Goal: Task Accomplishment & Management: Use online tool/utility

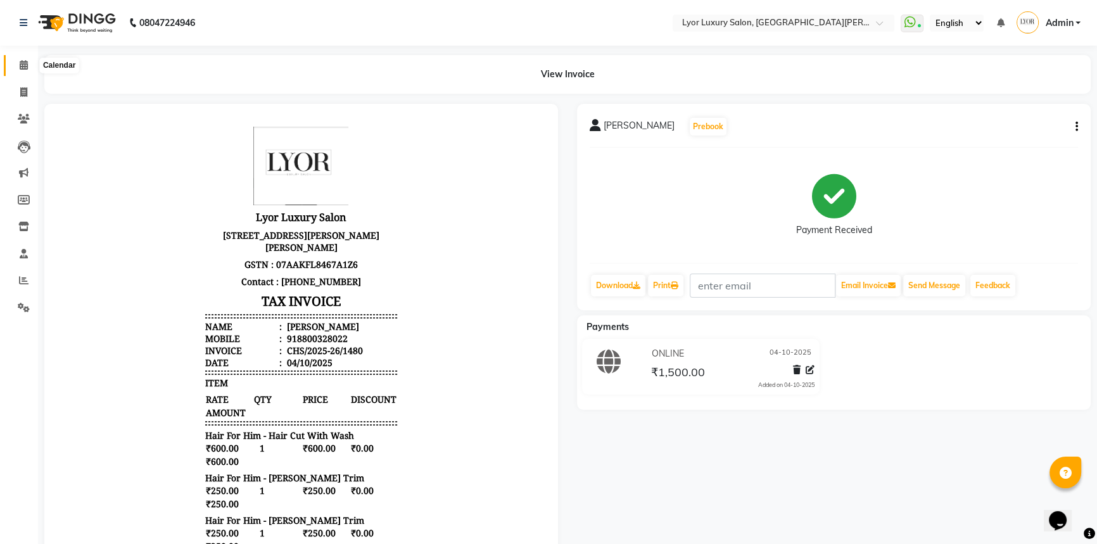
click at [30, 69] on span at bounding box center [24, 65] width 22 height 15
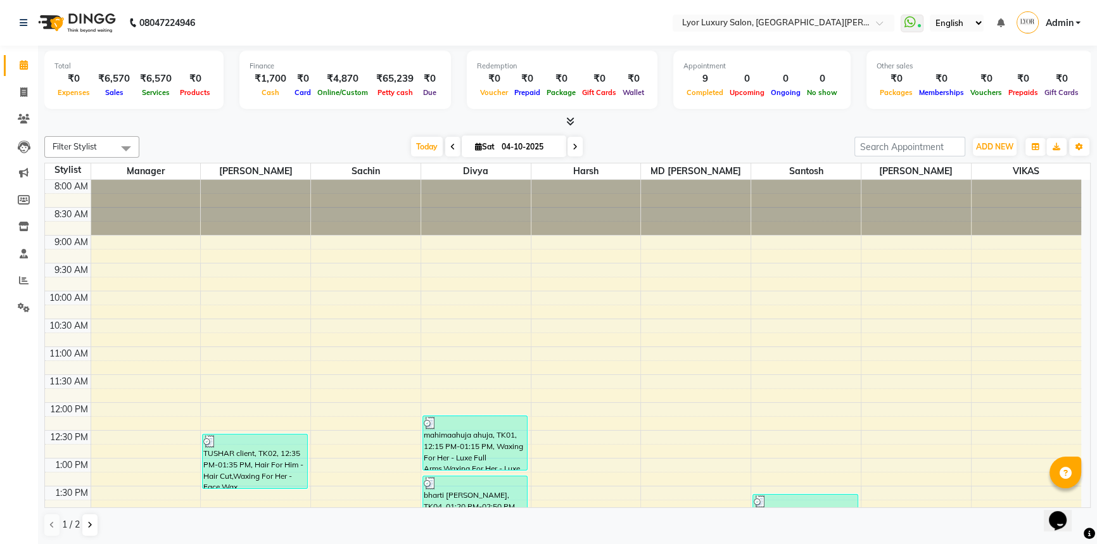
click at [120, 215] on div at bounding box center [146, 207] width 110 height 55
click at [225, 196] on div at bounding box center [256, 207] width 110 height 55
click at [370, 201] on div at bounding box center [366, 207] width 110 height 55
click at [600, 188] on div at bounding box center [586, 207] width 110 height 55
click at [483, 205] on div at bounding box center [476, 207] width 110 height 55
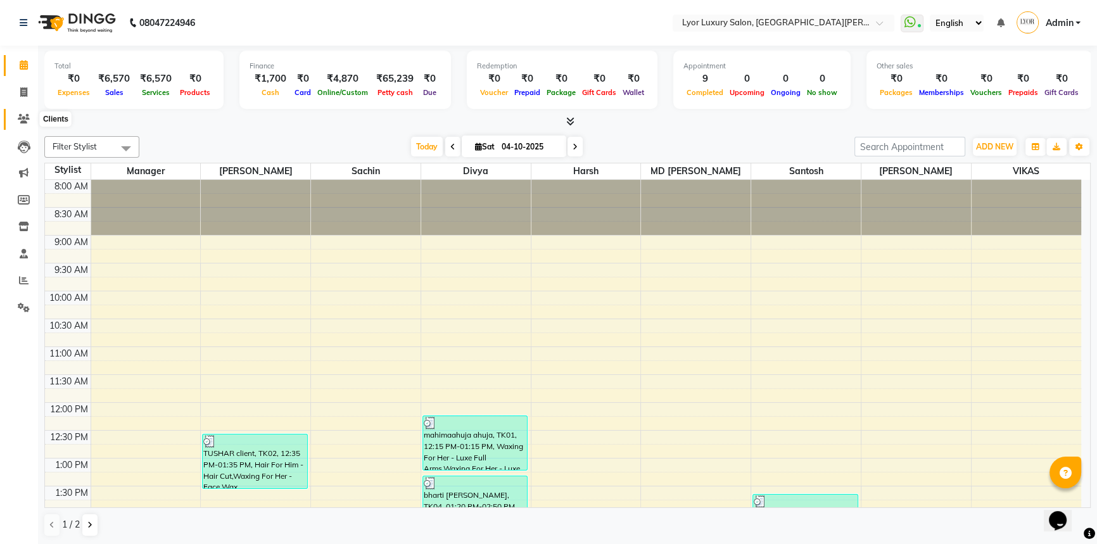
click at [25, 123] on icon at bounding box center [24, 119] width 12 height 10
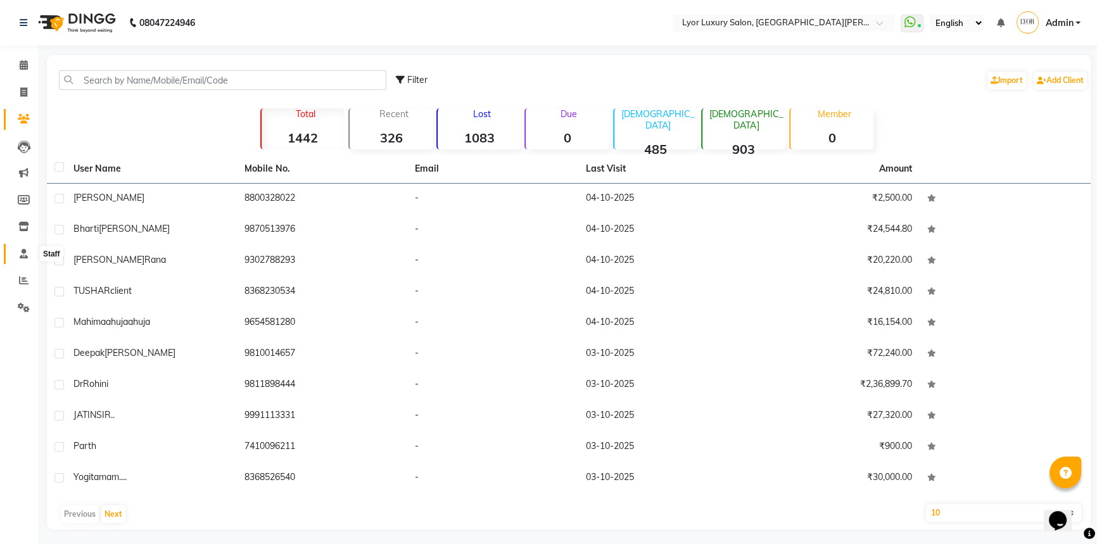
click at [27, 255] on icon at bounding box center [24, 254] width 8 height 10
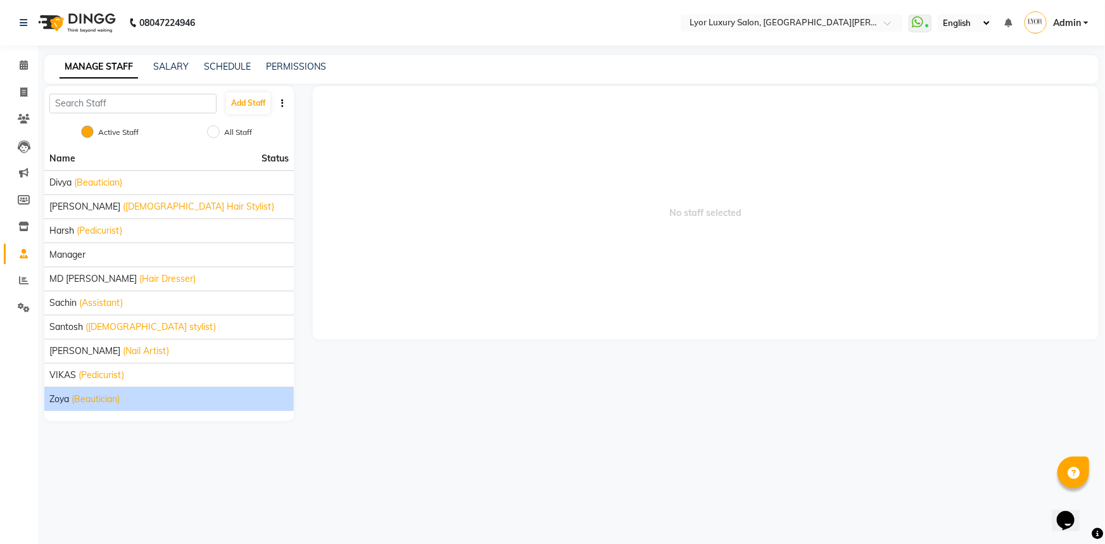
click at [157, 405] on li "zoya (Beautician)" at bounding box center [169, 399] width 250 height 24
click at [168, 395] on div "zoya (Beautician)" at bounding box center [168, 399] width 239 height 13
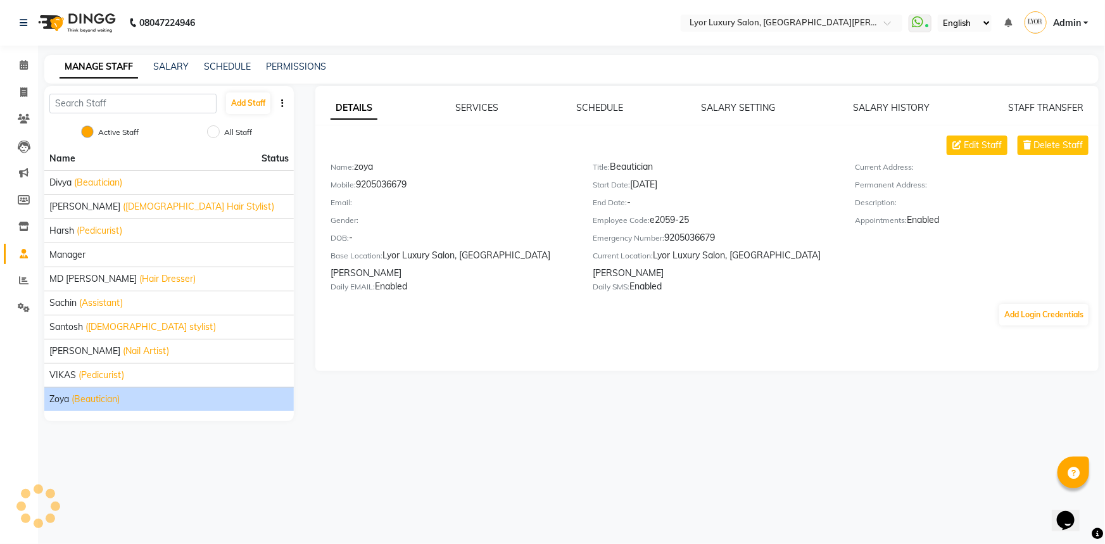
click at [168, 395] on div "zoya (Beautician)" at bounding box center [168, 399] width 239 height 13
click at [29, 69] on span at bounding box center [24, 65] width 22 height 15
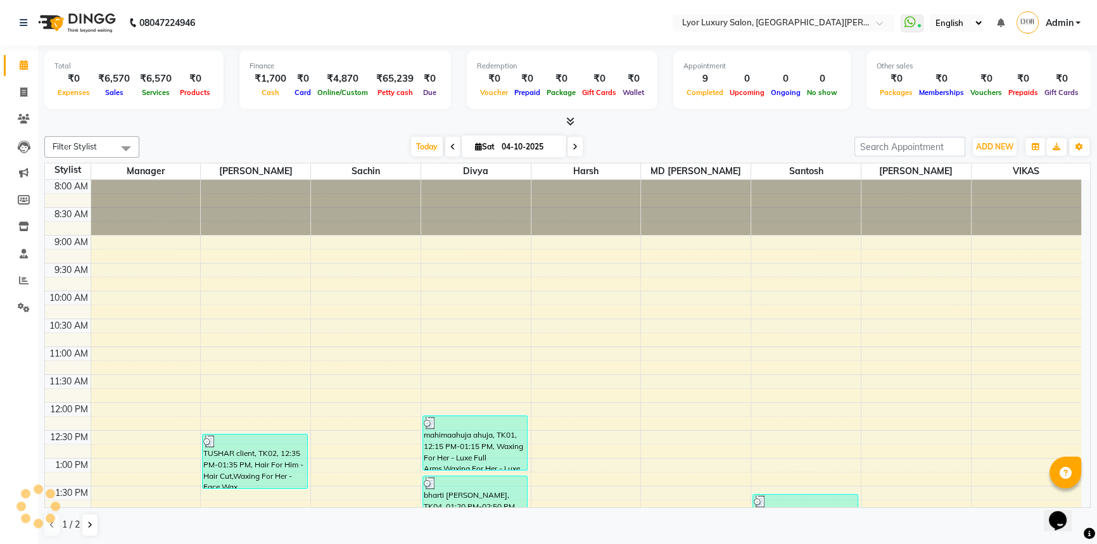
scroll to position [393, 0]
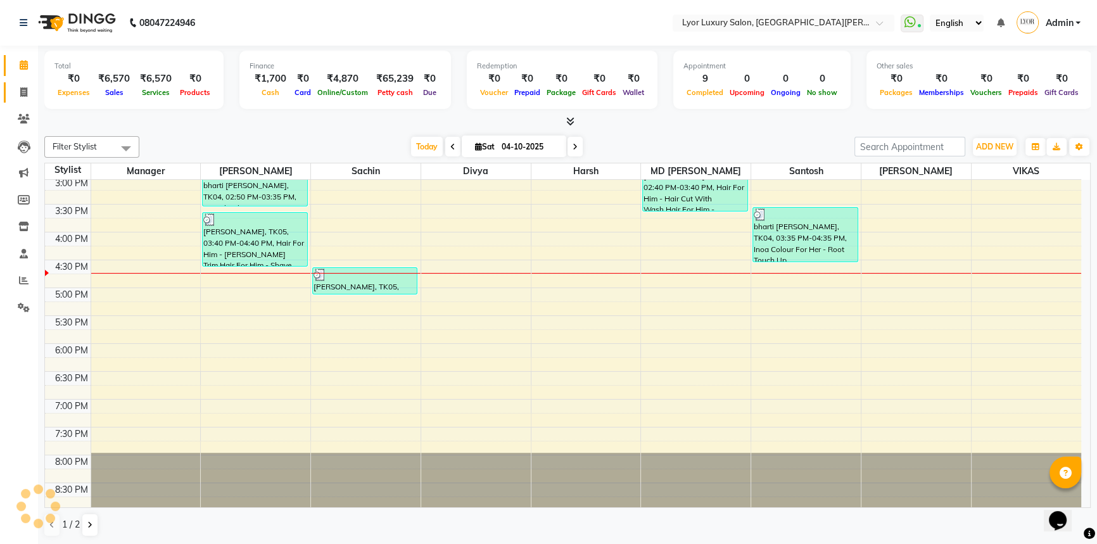
click at [25, 99] on link "Invoice" at bounding box center [19, 92] width 30 height 21
select select "service"
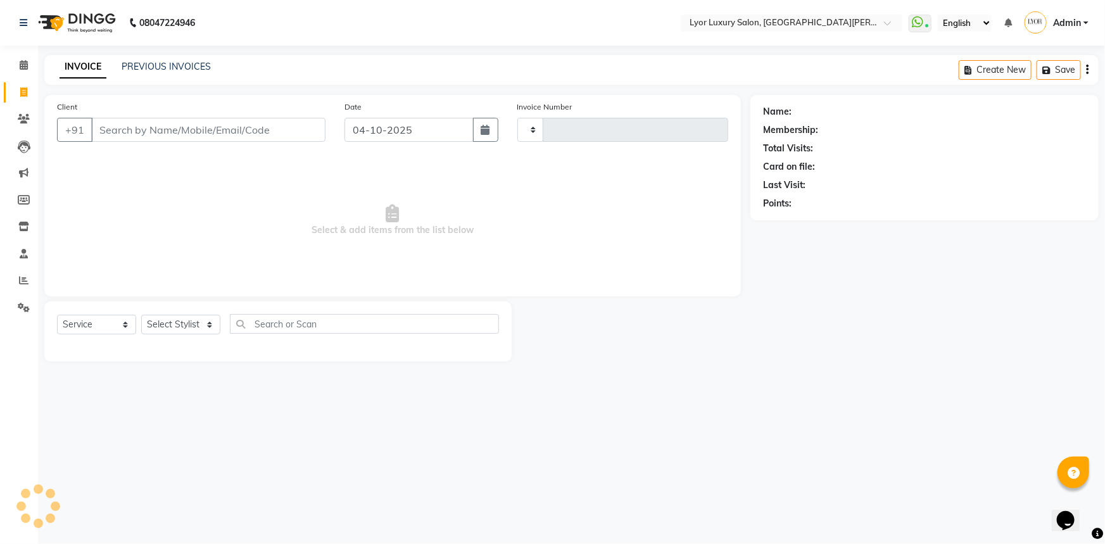
type input "1481"
select select "6597"
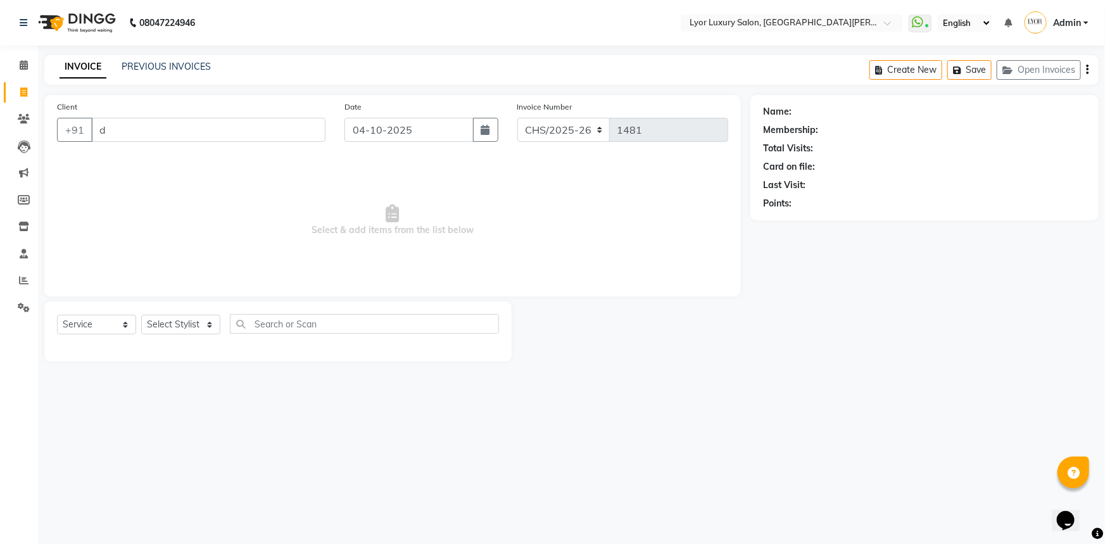
type input "dr"
select select "P"
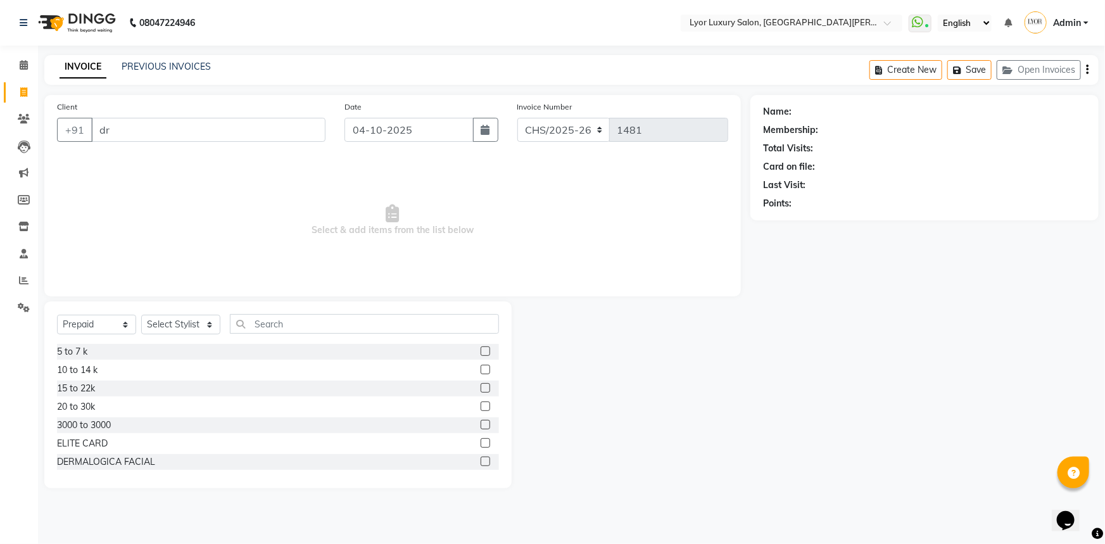
type input "d"
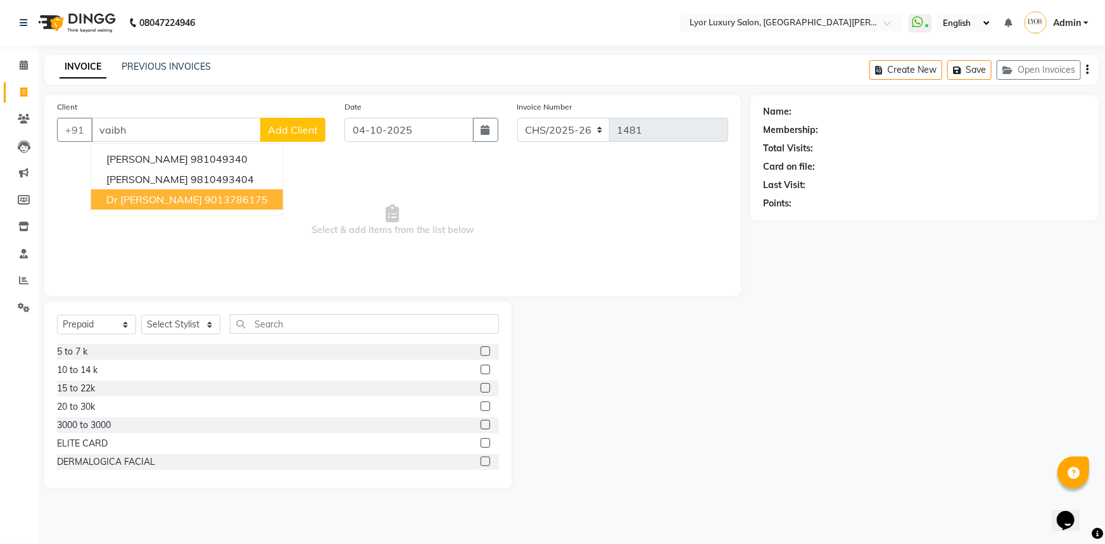
click at [129, 196] on span "dr [PERSON_NAME]" at bounding box center [154, 199] width 96 height 13
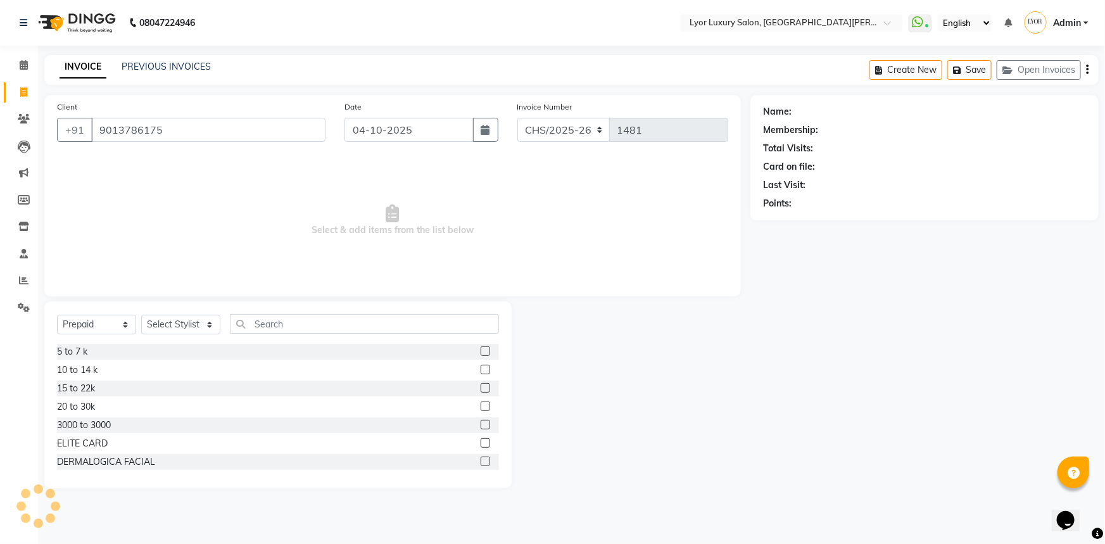
type input "9013786175"
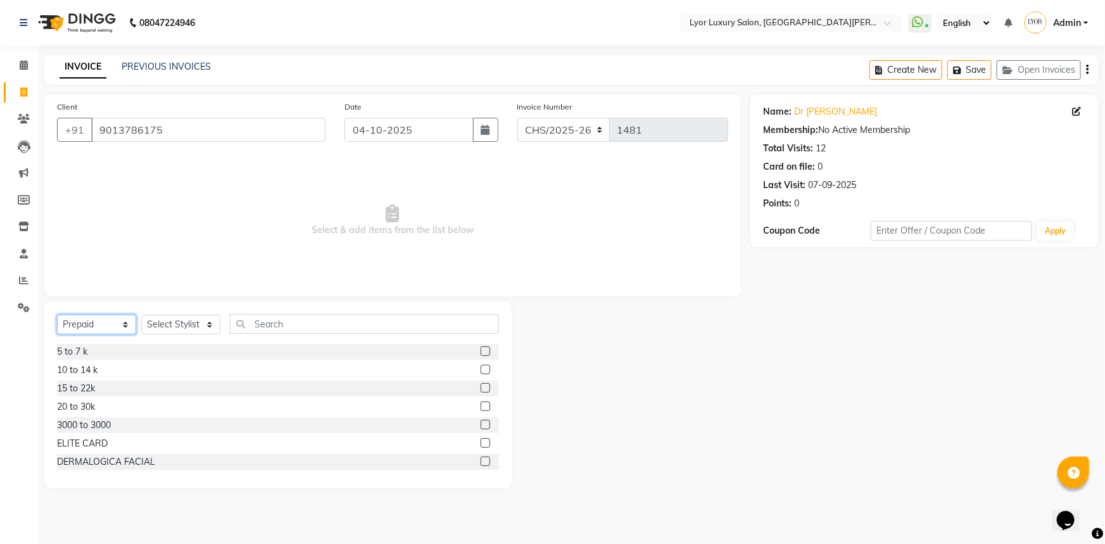
click at [129, 321] on select "Select Service Product Membership Package Voucher Prepaid Gift Card" at bounding box center [96, 325] width 79 height 20
select select "service"
click at [57, 315] on select "Select Service Product Membership Package Voucher Prepaid Gift Card" at bounding box center [96, 325] width 79 height 20
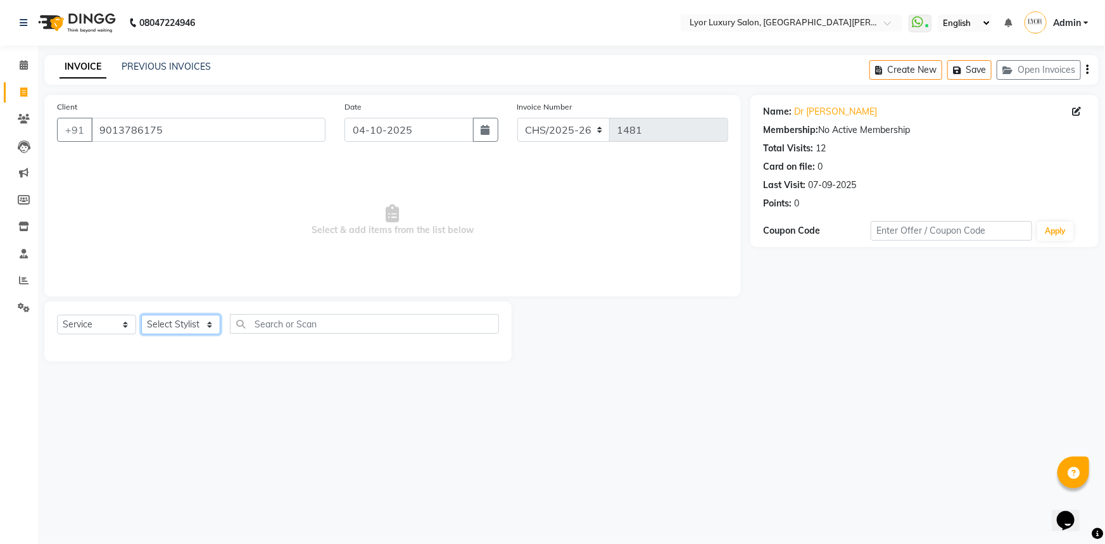
click at [203, 320] on select "Select Stylist [PERSON_NAME] Manager MD [PERSON_NAME] Sachin santosh [PERSON_NA…" at bounding box center [180, 325] width 79 height 20
select select "62882"
click at [141, 315] on select "Select Stylist [PERSON_NAME] Manager MD [PERSON_NAME] Sachin santosh [PERSON_NA…" at bounding box center [180, 325] width 79 height 20
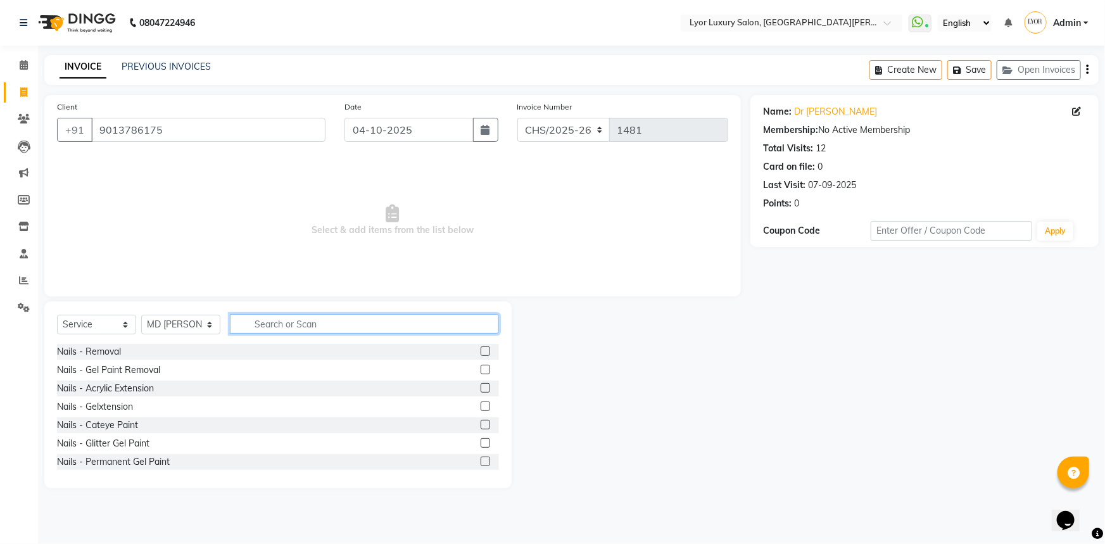
click at [310, 324] on input "text" at bounding box center [364, 324] width 269 height 20
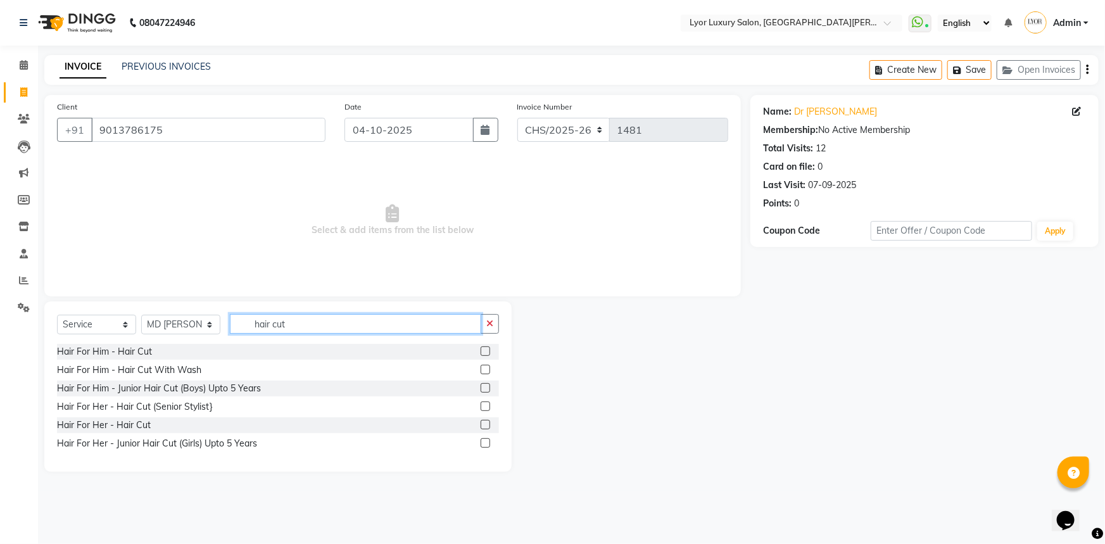
type input "hair cut"
click at [486, 374] on label at bounding box center [486, 370] width 10 height 10
click at [486, 374] on input "checkbox" at bounding box center [485, 370] width 8 height 8
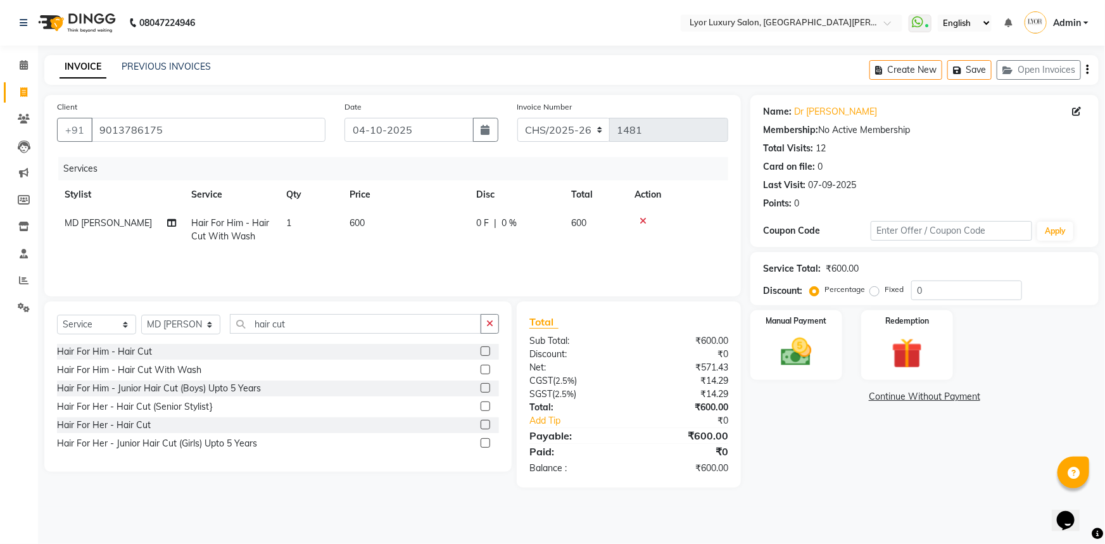
checkbox input "false"
click at [426, 228] on td "600" at bounding box center [405, 230] width 127 height 42
select select "62882"
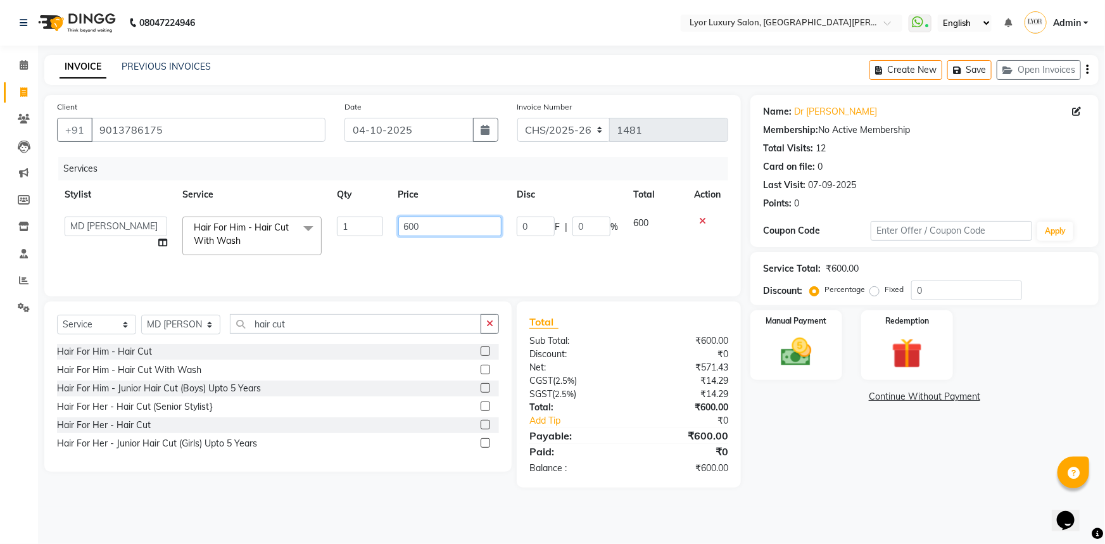
click at [408, 228] on input "600" at bounding box center [450, 227] width 104 height 20
type input "500"
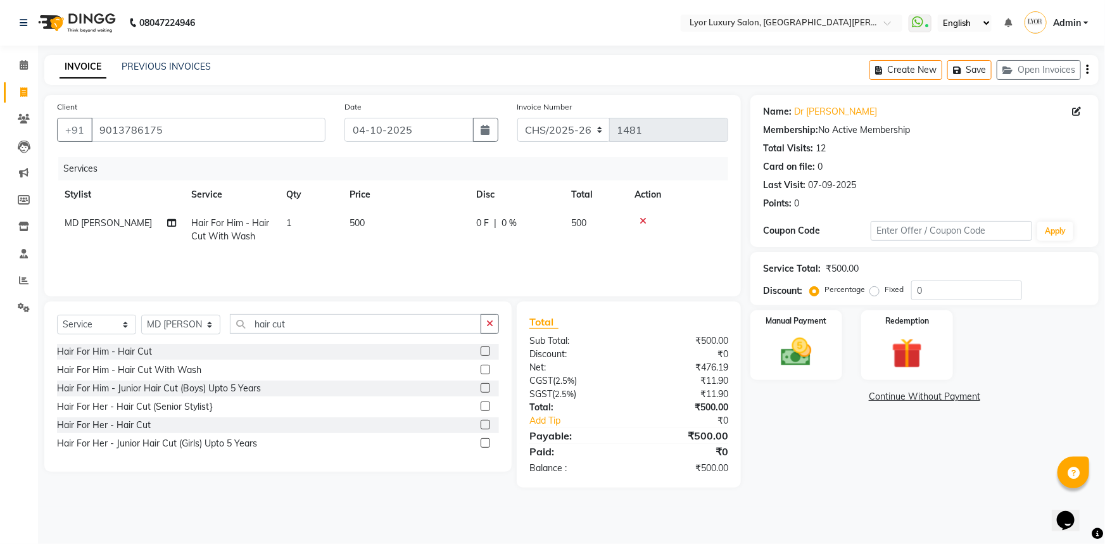
click at [861, 429] on div "Name: Dr [PERSON_NAME] Membership: No Active Membership Total Visits: 12 Card o…" at bounding box center [930, 291] width 358 height 393
click at [796, 352] on img at bounding box center [797, 352] width 52 height 37
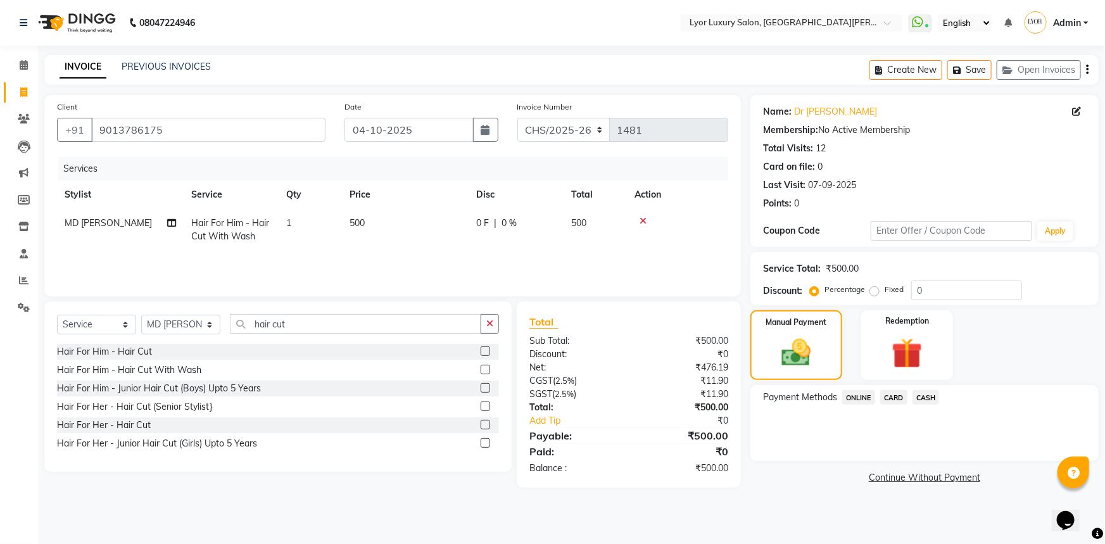
click at [917, 400] on span "CASH" at bounding box center [926, 397] width 27 height 15
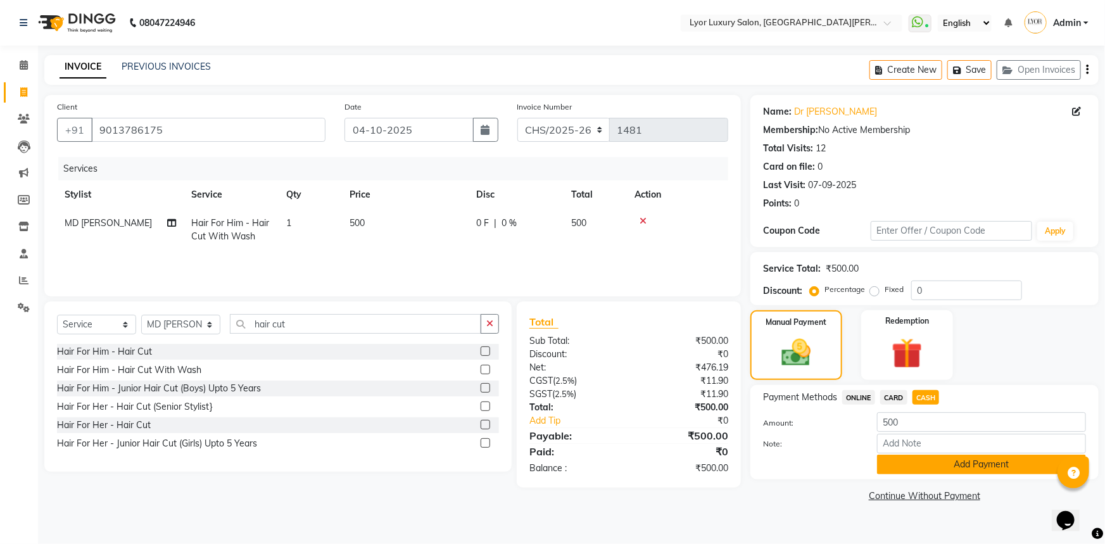
click at [910, 467] on button "Add Payment" at bounding box center [981, 465] width 209 height 20
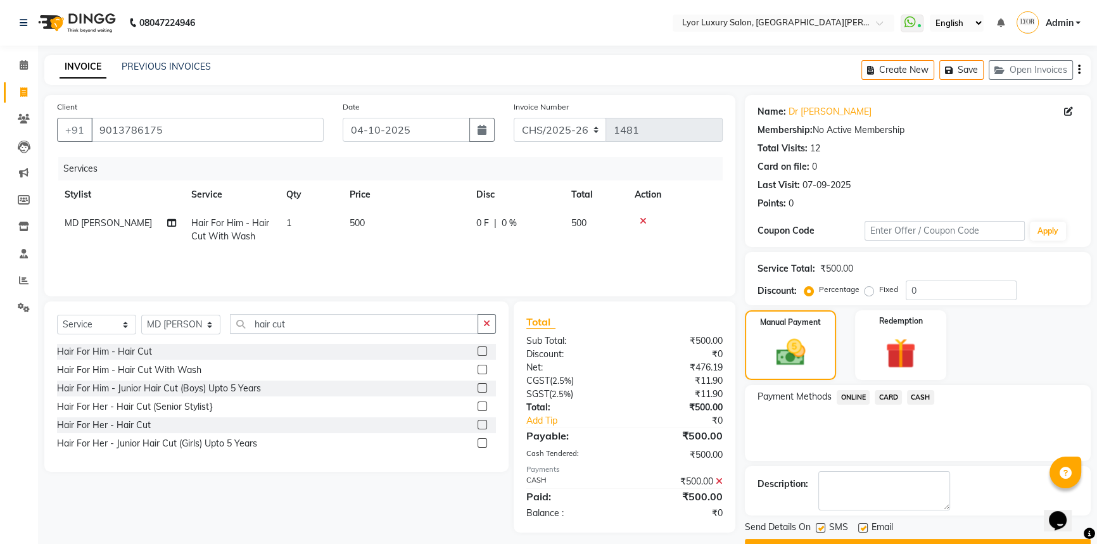
click at [923, 540] on button "Checkout" at bounding box center [918, 549] width 346 height 20
